Goal: Task Accomplishment & Management: Use online tool/utility

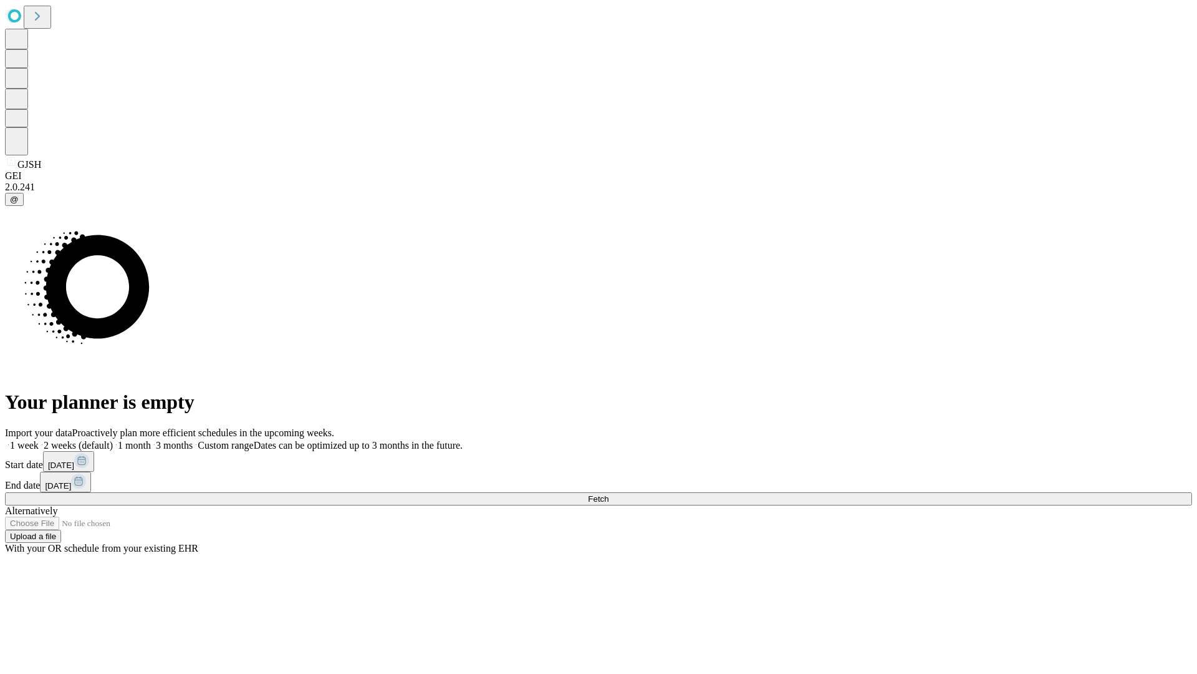
click at [609, 494] on span "Fetch" at bounding box center [598, 498] width 21 height 9
